Goal: Task Accomplishment & Management: Use online tool/utility

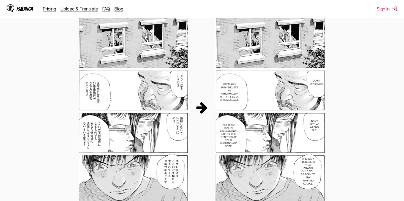
scroll to position [275, 0]
click at [84, 9] on link "Upload & Translate" at bounding box center [79, 9] width 37 height 6
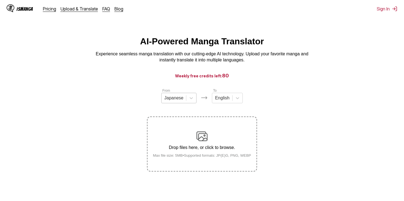
click at [176, 101] on div at bounding box center [173, 98] width 19 height 6
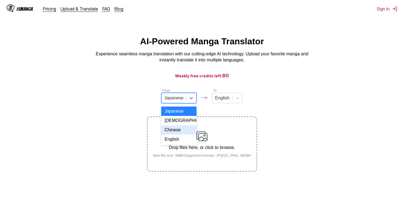
click at [179, 133] on div "Chinese" at bounding box center [178, 129] width 35 height 9
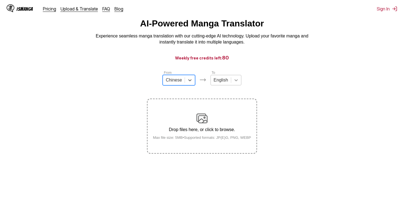
scroll to position [46, 0]
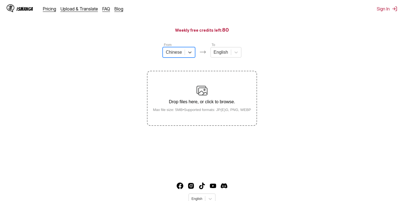
click at [199, 88] on img at bounding box center [201, 90] width 11 height 11
click at [0, 0] on input "Drop files here, or click to browse. Max file size: 5MB • Supported formats: JP…" at bounding box center [0, 0] width 0 height 0
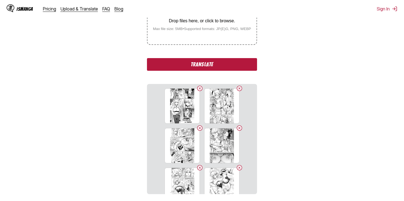
scroll to position [125, 0]
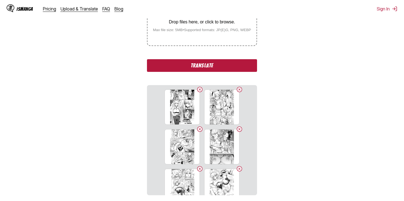
click at [202, 68] on button "Translate" at bounding box center [202, 65] width 110 height 13
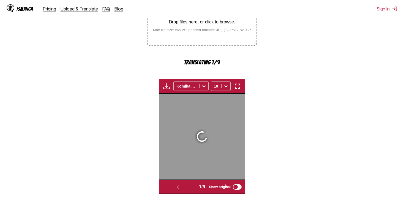
scroll to position [164, 0]
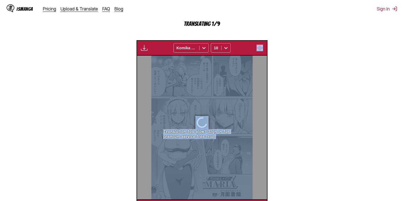
click at [391, 114] on section "From Chinese To English Drop files here, or click to browse. Max file size: 5MB…" at bounding box center [201, 69] width 395 height 291
click at [363, 101] on section "From Chinese To English Drop files here, or click to browse. Max file size: 5MB…" at bounding box center [201, 69] width 395 height 291
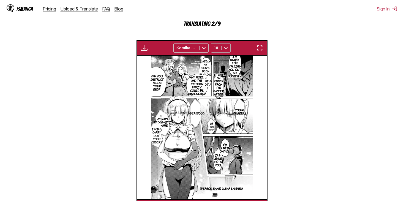
click at [225, 50] on icon at bounding box center [226, 48] width 6 height 6
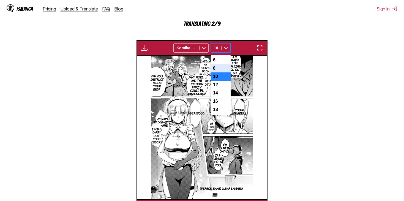
click at [213, 70] on div "8" at bounding box center [221, 68] width 20 height 8
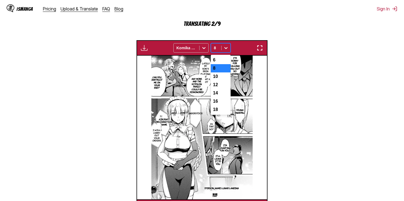
click at [226, 48] on icon at bounding box center [226, 48] width 6 height 6
click at [216, 61] on div "6" at bounding box center [221, 60] width 20 height 8
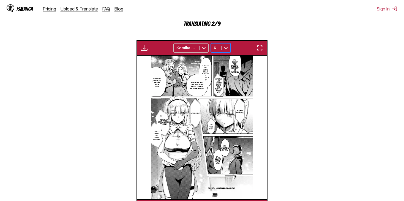
click at [225, 45] on div at bounding box center [226, 47] width 9 height 9
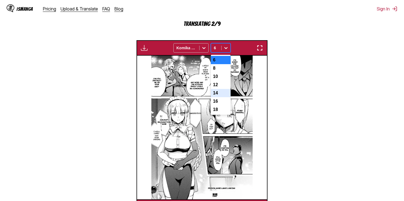
click at [218, 97] on div "14" at bounding box center [221, 93] width 20 height 8
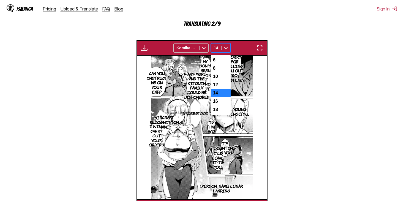
click at [228, 47] on icon at bounding box center [226, 48] width 6 height 6
click at [221, 59] on div "6" at bounding box center [221, 60] width 20 height 8
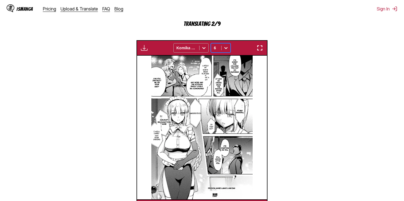
click at [200, 48] on div at bounding box center [204, 47] width 9 height 9
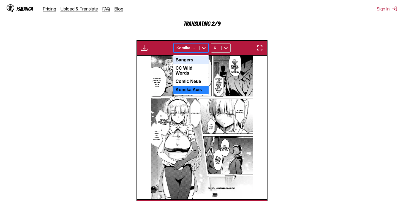
click at [195, 63] on div "Bangers" at bounding box center [190, 60] width 35 height 8
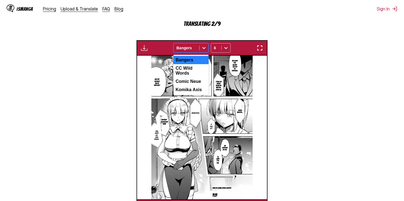
click at [203, 50] on icon at bounding box center [204, 48] width 6 height 6
click at [196, 65] on div "CC Wild Words" at bounding box center [190, 70] width 35 height 13
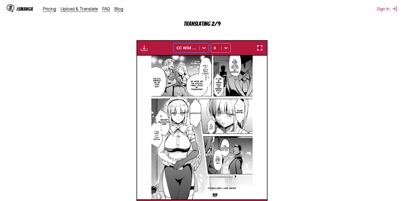
click at [205, 48] on icon at bounding box center [203, 48] width 3 height 2
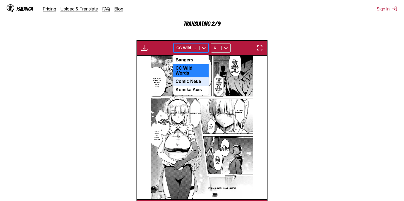
click at [194, 80] on div "Comic Neue" at bounding box center [190, 81] width 35 height 8
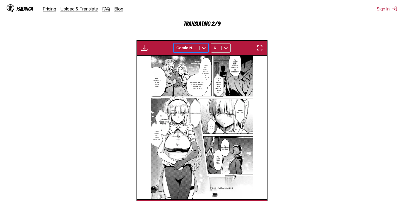
click at [202, 50] on icon at bounding box center [204, 48] width 6 height 6
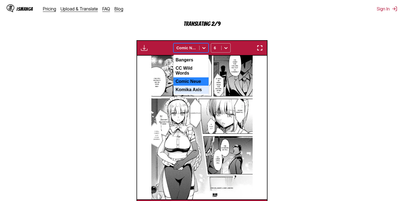
click at [189, 89] on div "Komika Axis" at bounding box center [190, 90] width 35 height 8
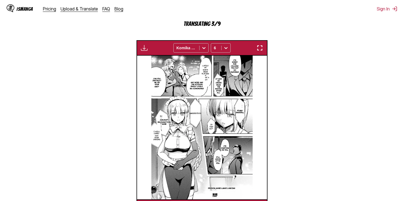
click at [144, 50] on img "button" at bounding box center [144, 48] width 7 height 7
click at [321, 81] on section "From Chinese To English Drop files here, or click to browse. Max file size: 5MB…" at bounding box center [201, 69] width 395 height 291
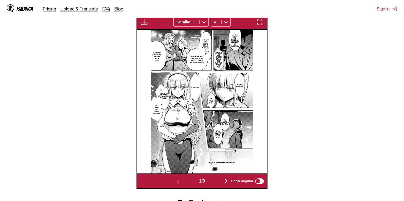
scroll to position [163, 0]
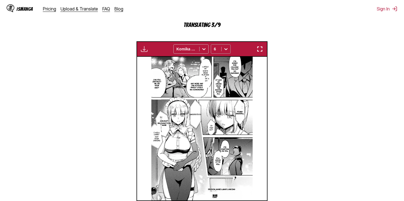
click at [226, 46] on div at bounding box center [226, 49] width 9 height 9
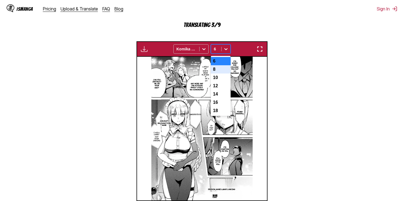
click at [223, 72] on div "8" at bounding box center [221, 69] width 20 height 8
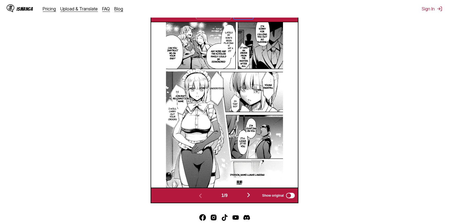
scroll to position [190, 0]
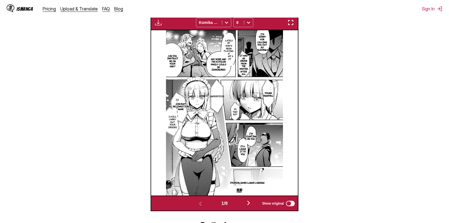
click at [245, 201] on button "button" at bounding box center [248, 204] width 33 height 8
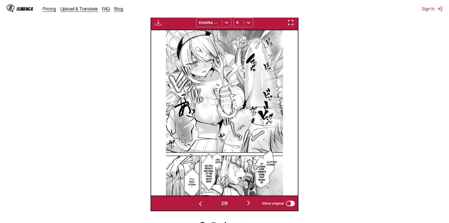
click at [249, 201] on img "button" at bounding box center [248, 203] width 7 height 7
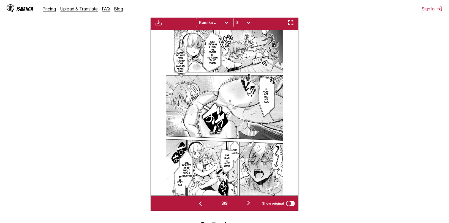
click at [363, 162] on section "From Chinese To English Drop files here, or click to browse. Max file size: 5MB…" at bounding box center [224, 54] width 440 height 313
click at [249, 201] on img "button" at bounding box center [248, 203] width 7 height 7
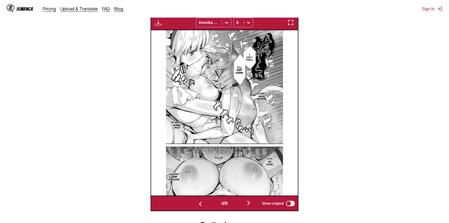
click at [250, 201] on img "button" at bounding box center [248, 203] width 7 height 7
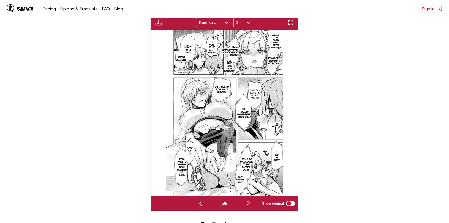
click at [287, 25] on img "button" at bounding box center [290, 22] width 7 height 7
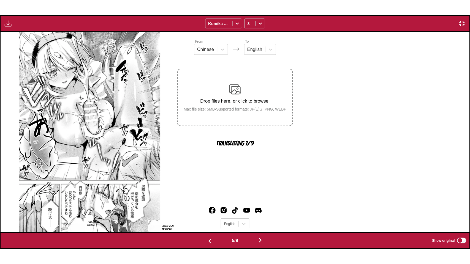
scroll to position [0, 1875]
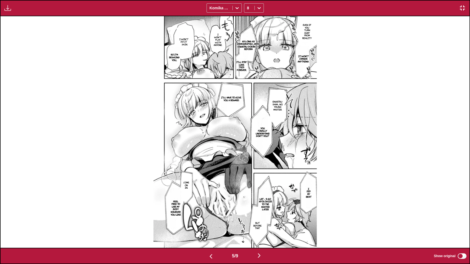
click at [215, 201] on button "button" at bounding box center [210, 256] width 33 height 8
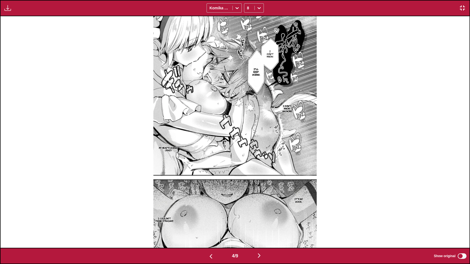
click at [209, 201] on div "4 / 9 Show original" at bounding box center [235, 256] width 470 height 16
click at [205, 201] on button "button" at bounding box center [210, 256] width 33 height 8
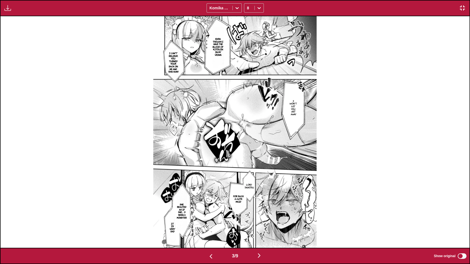
click at [207, 201] on img "button" at bounding box center [210, 256] width 7 height 7
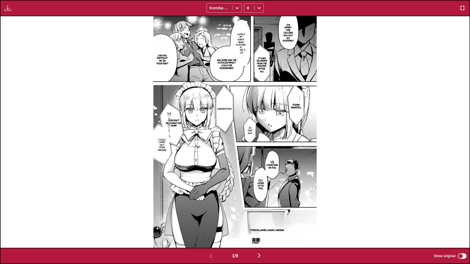
click at [258, 201] on img "button" at bounding box center [259, 255] width 7 height 7
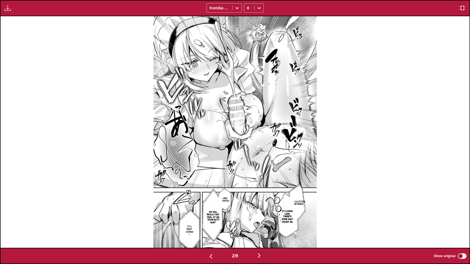
click at [261, 201] on img "button" at bounding box center [259, 255] width 7 height 7
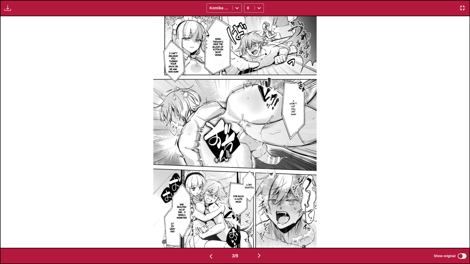
click at [260, 201] on img "button" at bounding box center [259, 255] width 7 height 7
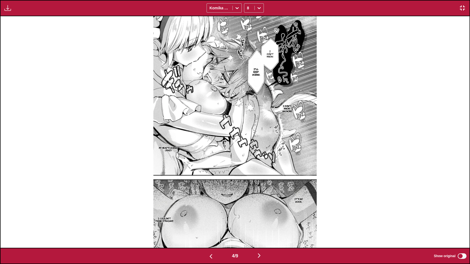
click at [256, 201] on button "button" at bounding box center [258, 256] width 33 height 8
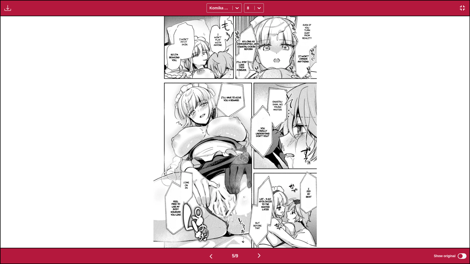
click at [48, 104] on div "Even if you turn away from reality As long as [DEMOGRAPHIC_DATA] Engetsu doesn」…" at bounding box center [235, 132] width 469 height 232
click at [262, 201] on img "button" at bounding box center [259, 255] width 7 height 7
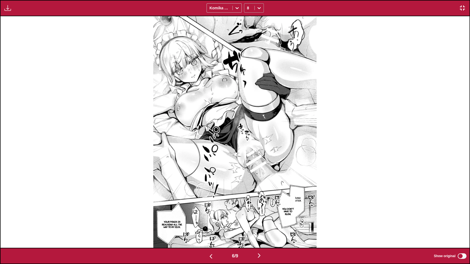
click at [261, 8] on icon at bounding box center [259, 8] width 6 height 6
click at [257, 34] on div "10" at bounding box center [254, 36] width 20 height 8
click at [255, 9] on div at bounding box center [259, 8] width 9 height 9
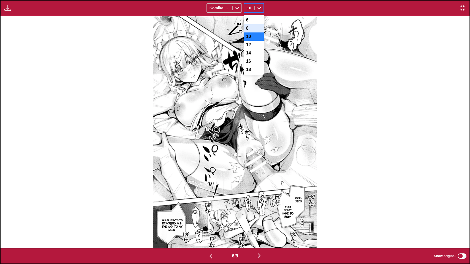
click at [255, 29] on div "8" at bounding box center [254, 28] width 20 height 8
click at [259, 8] on icon at bounding box center [259, 8] width 6 height 6
click at [255, 38] on div "10" at bounding box center [254, 36] width 20 height 8
click at [207, 201] on img "button" at bounding box center [210, 256] width 7 height 7
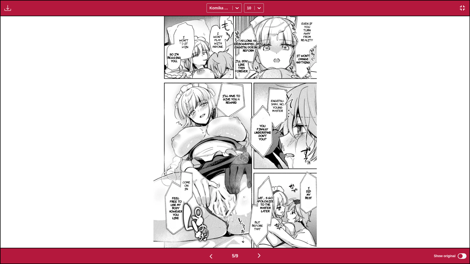
click at [207, 201] on img "button" at bounding box center [210, 256] width 7 height 7
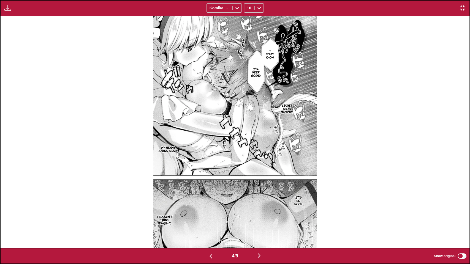
click at [207, 201] on img "button" at bounding box center [210, 256] width 7 height 7
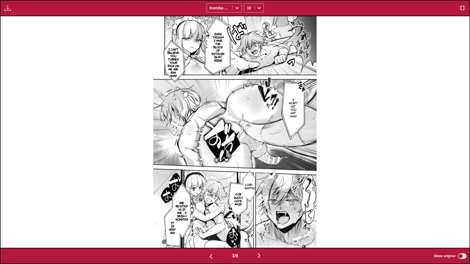
click at [207, 201] on img "button" at bounding box center [210, 256] width 7 height 7
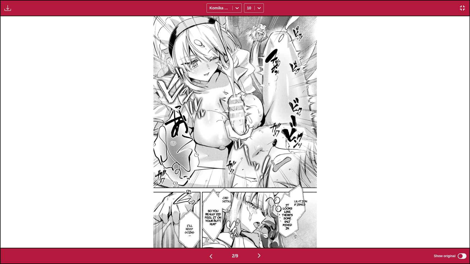
click at [207, 201] on img "button" at bounding box center [210, 256] width 7 height 7
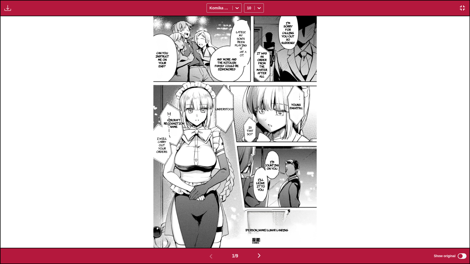
click at [260, 201] on img "button" at bounding box center [259, 255] width 7 height 7
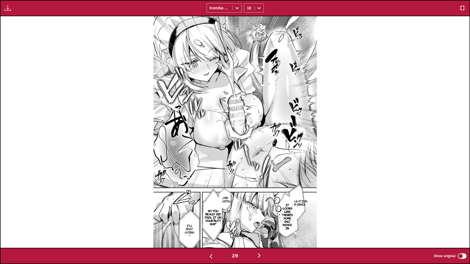
click at [265, 201] on button "button" at bounding box center [258, 256] width 33 height 8
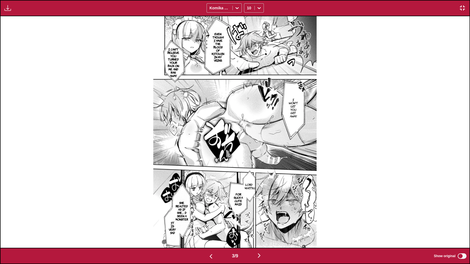
click at [269, 201] on button "button" at bounding box center [258, 256] width 33 height 8
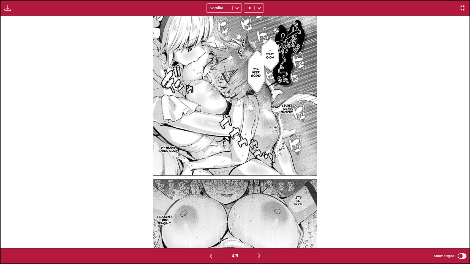
click at [260, 201] on img "button" at bounding box center [259, 255] width 7 height 7
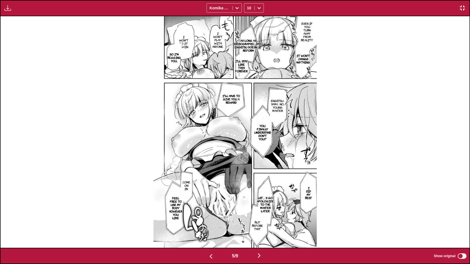
click at [267, 201] on button "button" at bounding box center [258, 256] width 33 height 8
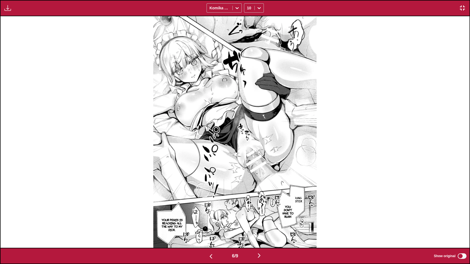
click at [264, 201] on button "button" at bounding box center [258, 256] width 33 height 8
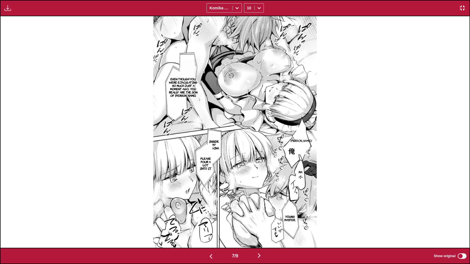
click at [261, 201] on img "button" at bounding box center [259, 255] width 7 height 7
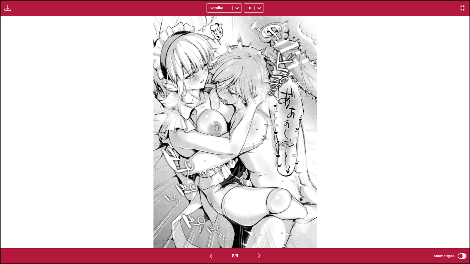
click at [259, 201] on img "button" at bounding box center [259, 255] width 7 height 7
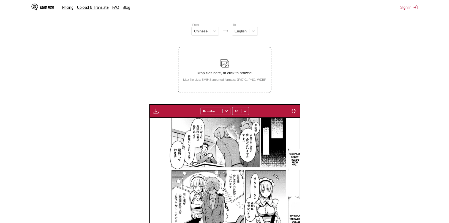
scroll to position [0, 1173]
